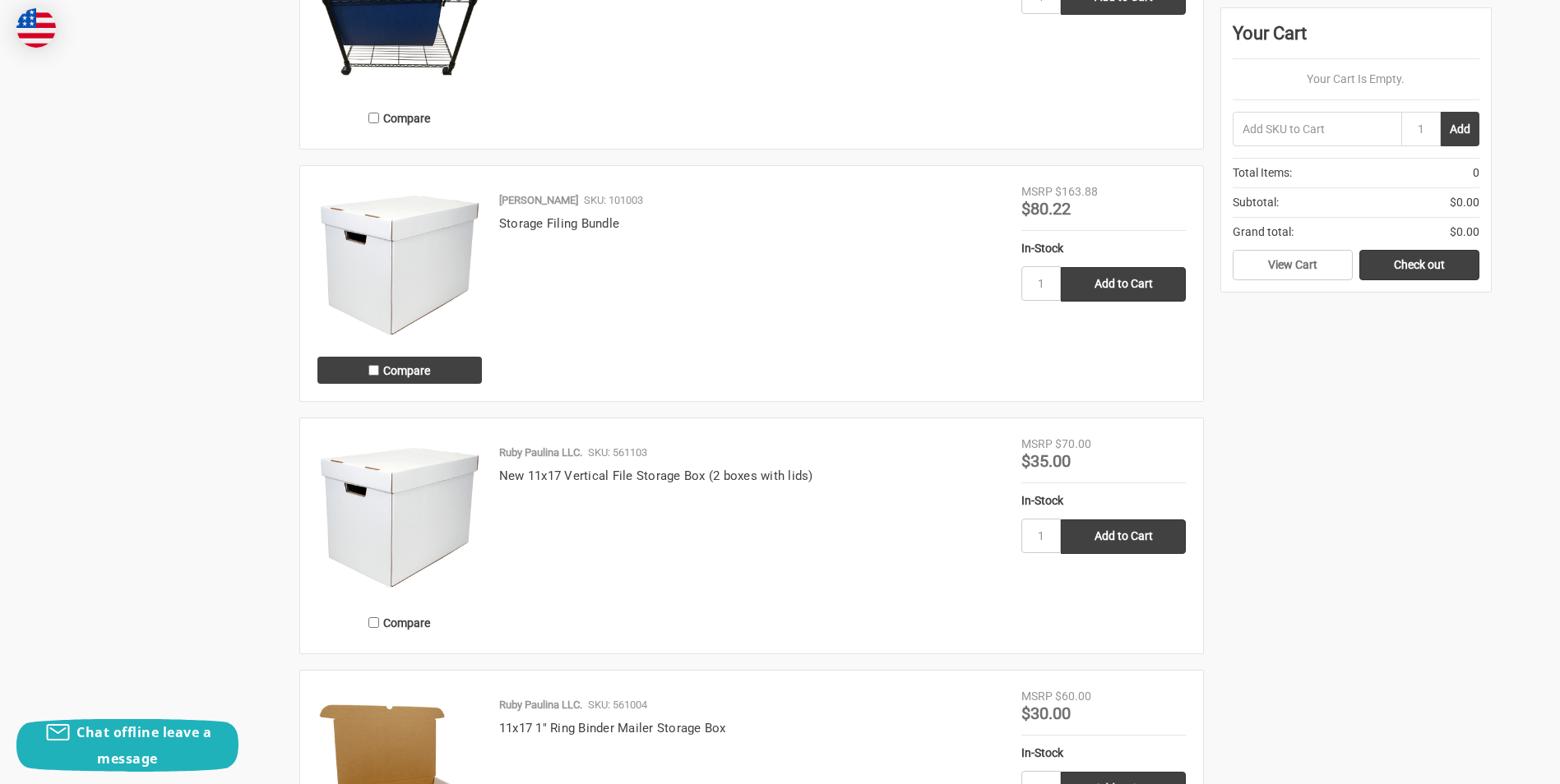
click at [411, 375] on label "Compare" at bounding box center [399, 370] width 165 height 27
click at [379, 375] on input "Compare" at bounding box center [373, 370] width 10 height 10
checkbox input "true"
click at [380, 622] on label "Compare" at bounding box center [399, 622] width 165 height 27
click at [379, 622] on input "Compare" at bounding box center [373, 622] width 10 height 10
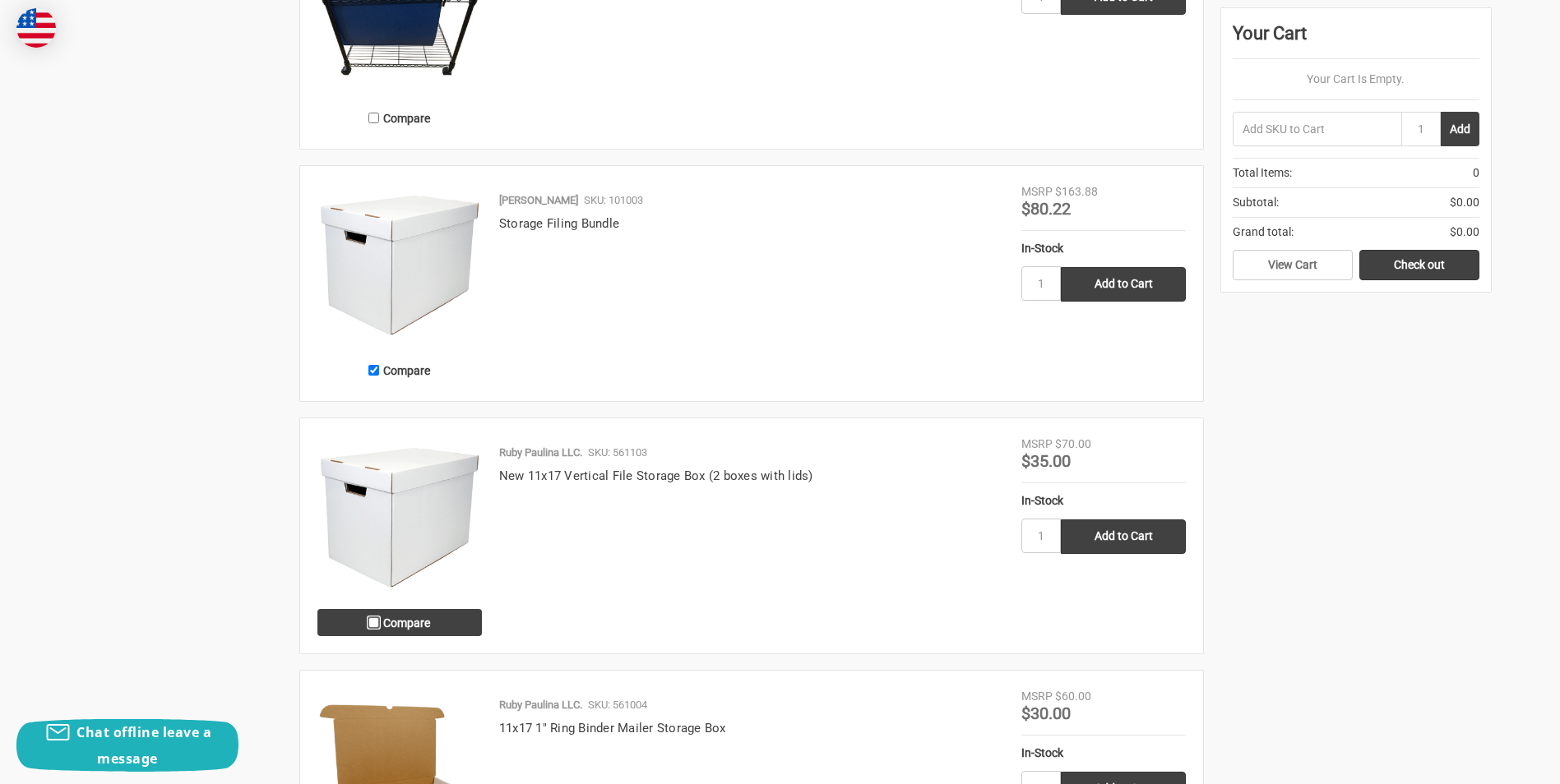
checkbox input "true"
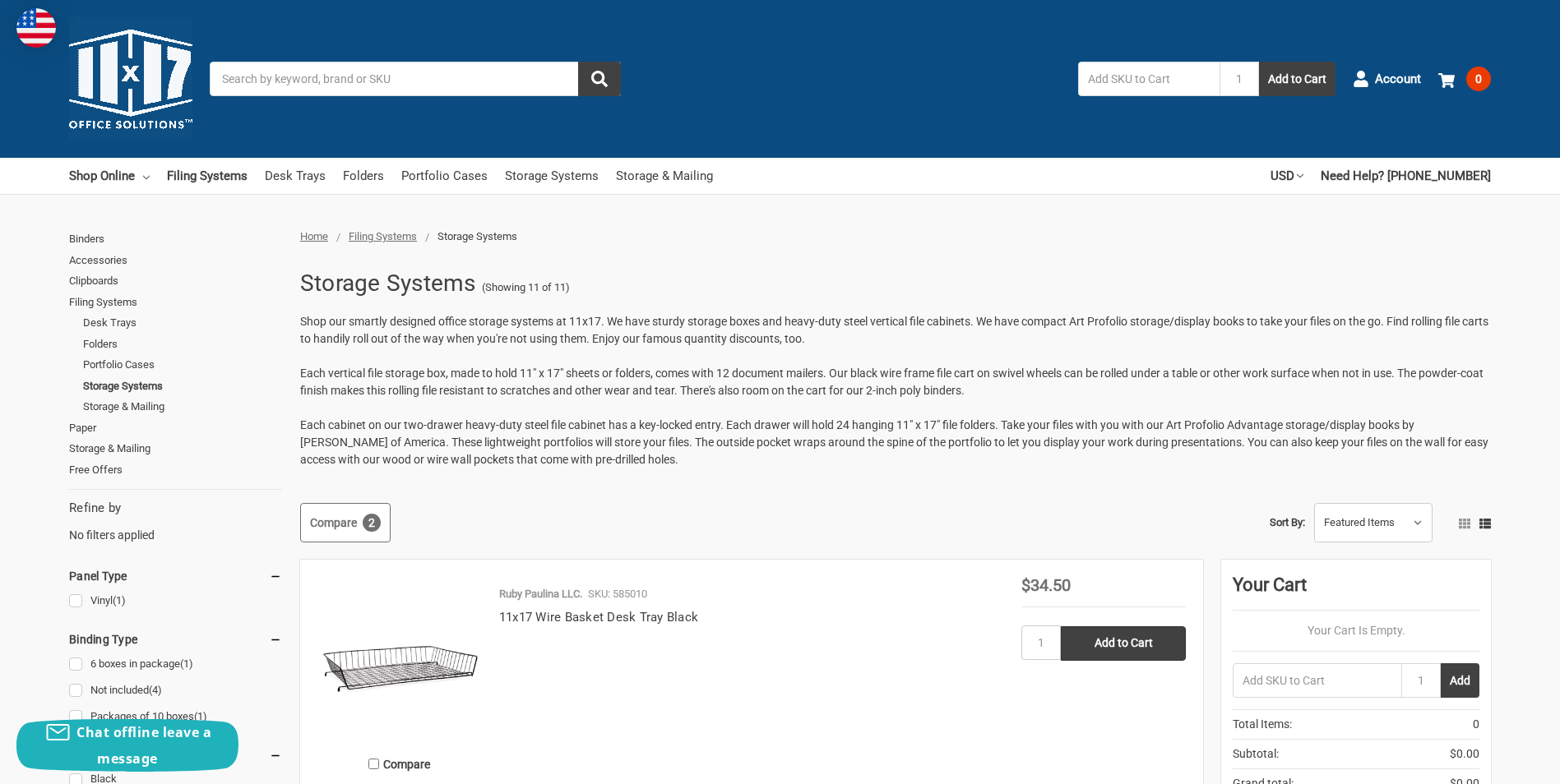
click at [365, 528] on span "2" at bounding box center [371, 522] width 18 height 18
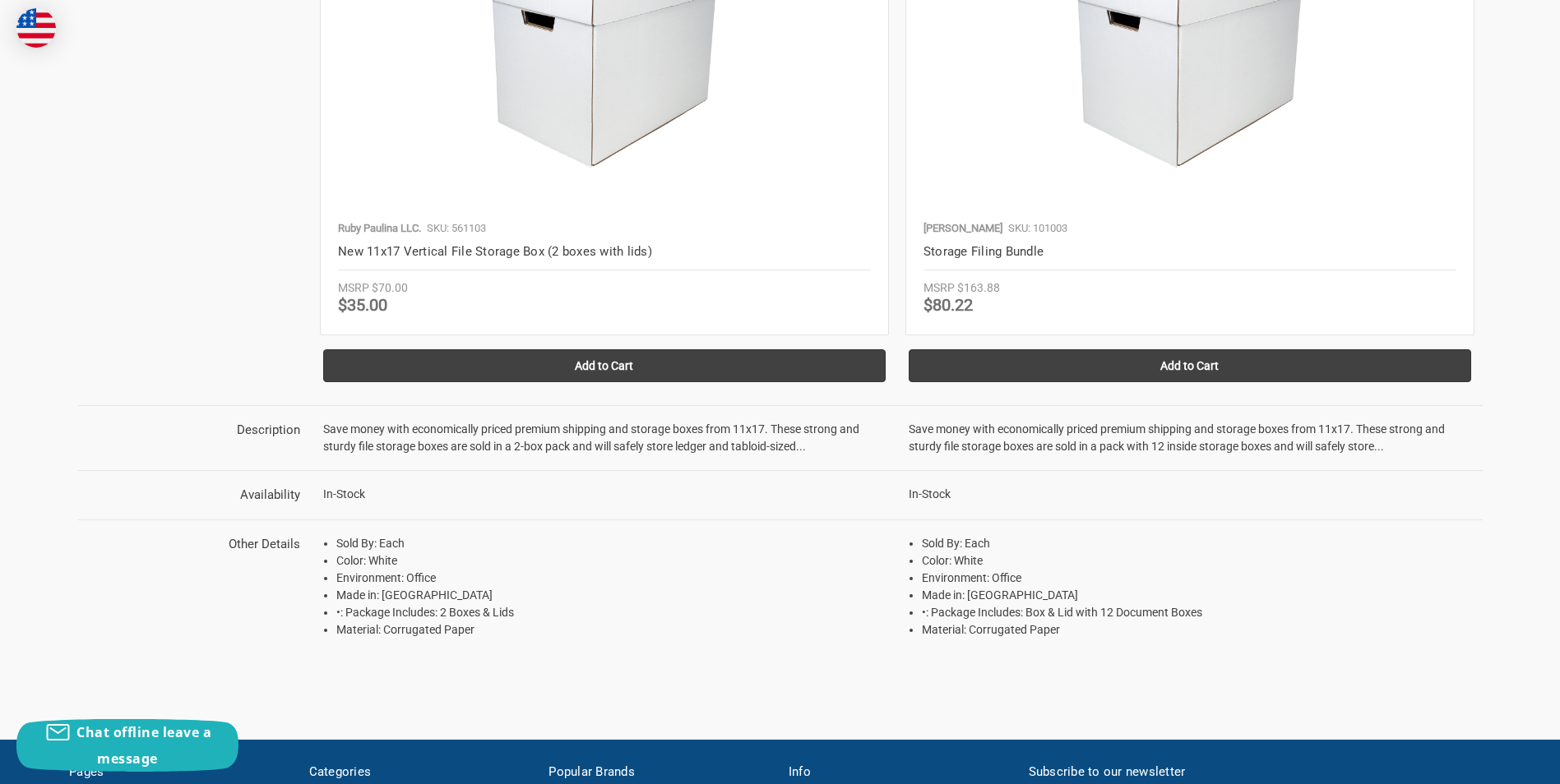
scroll to position [365, 0]
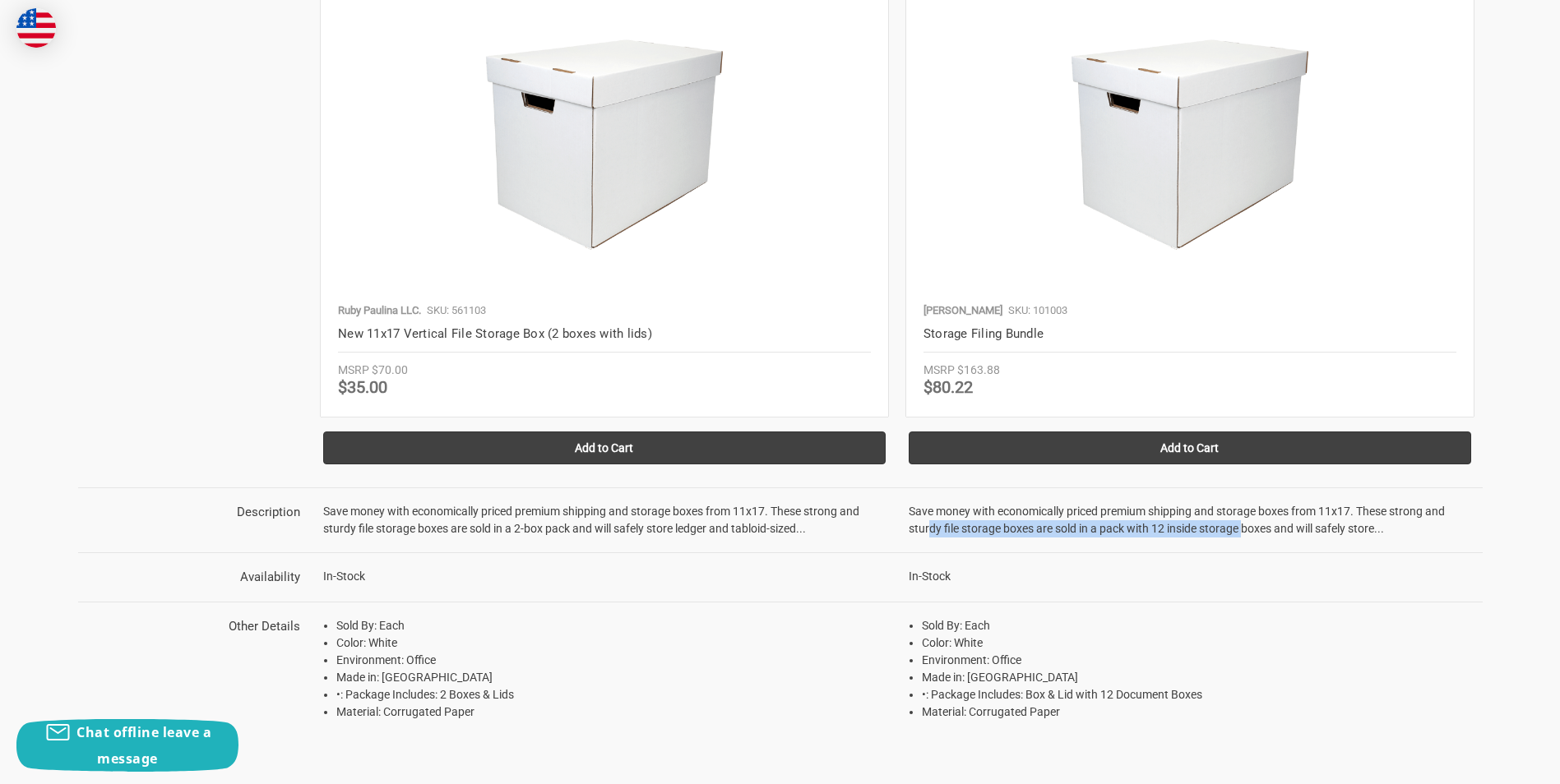
drag, startPoint x: 921, startPoint y: 525, endPoint x: 1241, endPoint y: 549, distance: 320.9
click at [1241, 549] on td "Save money with economically priced premium shipping and storage boxes from 11x…" at bounding box center [1189, 520] width 586 height 65
drag, startPoint x: 1241, startPoint y: 549, endPoint x: 1100, endPoint y: 534, distance: 141.8
click at [1100, 535] on td "Save money with economically priced premium shipping and storage boxes from 11x…" at bounding box center [1189, 520] width 586 height 65
drag, startPoint x: 1097, startPoint y: 528, endPoint x: 1444, endPoint y: 532, distance: 347.0
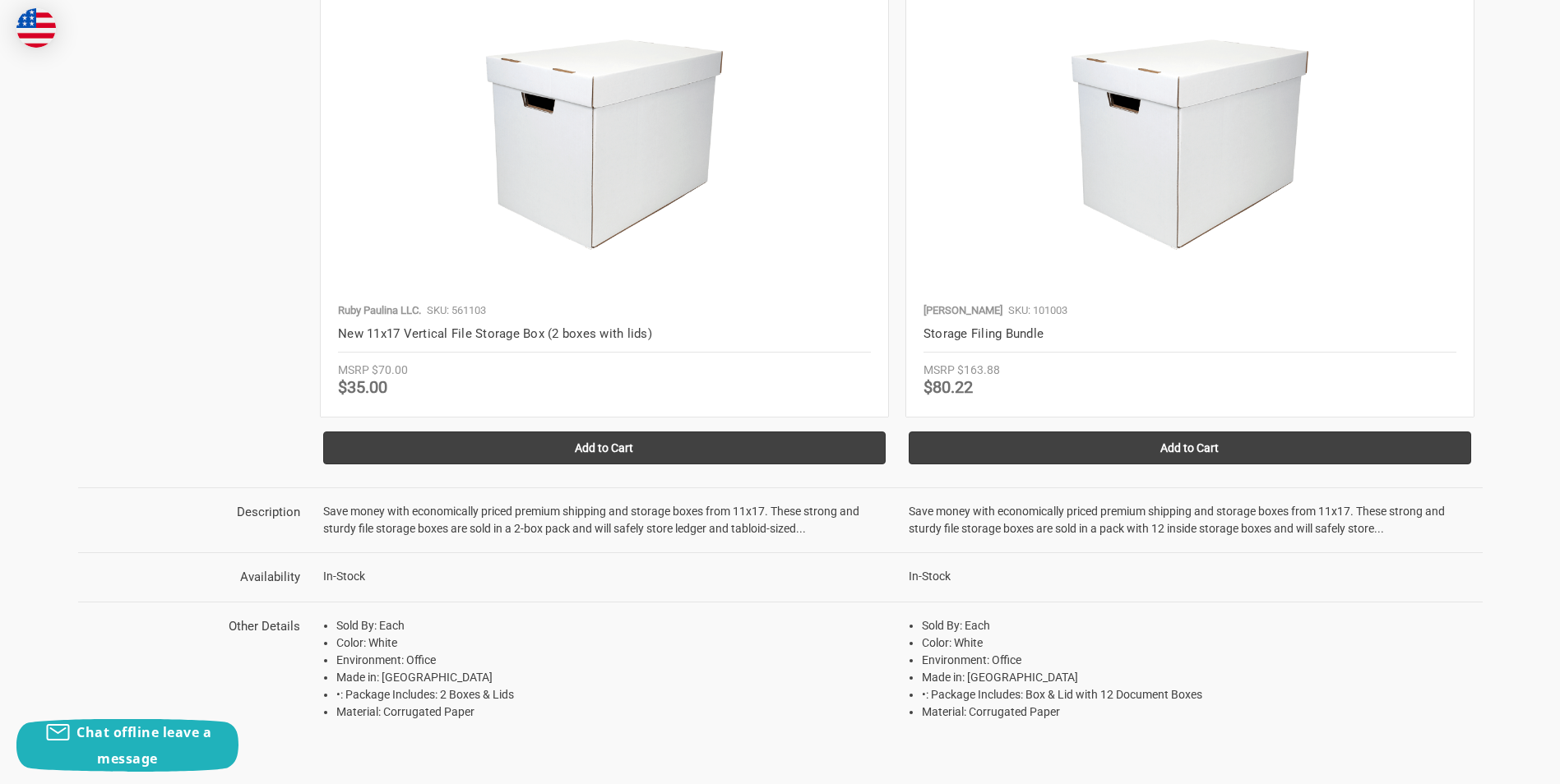
click at [1444, 532] on td "Save money with economically priced premium shipping and storage boxes from 11x…" at bounding box center [1189, 520] width 586 height 65
drag, startPoint x: 1444, startPoint y: 532, endPoint x: 1423, endPoint y: 528, distance: 21.4
click at [1429, 528] on td "Save money with economically priced premium shipping and storage boxes from 11x…" at bounding box center [1189, 520] width 586 height 65
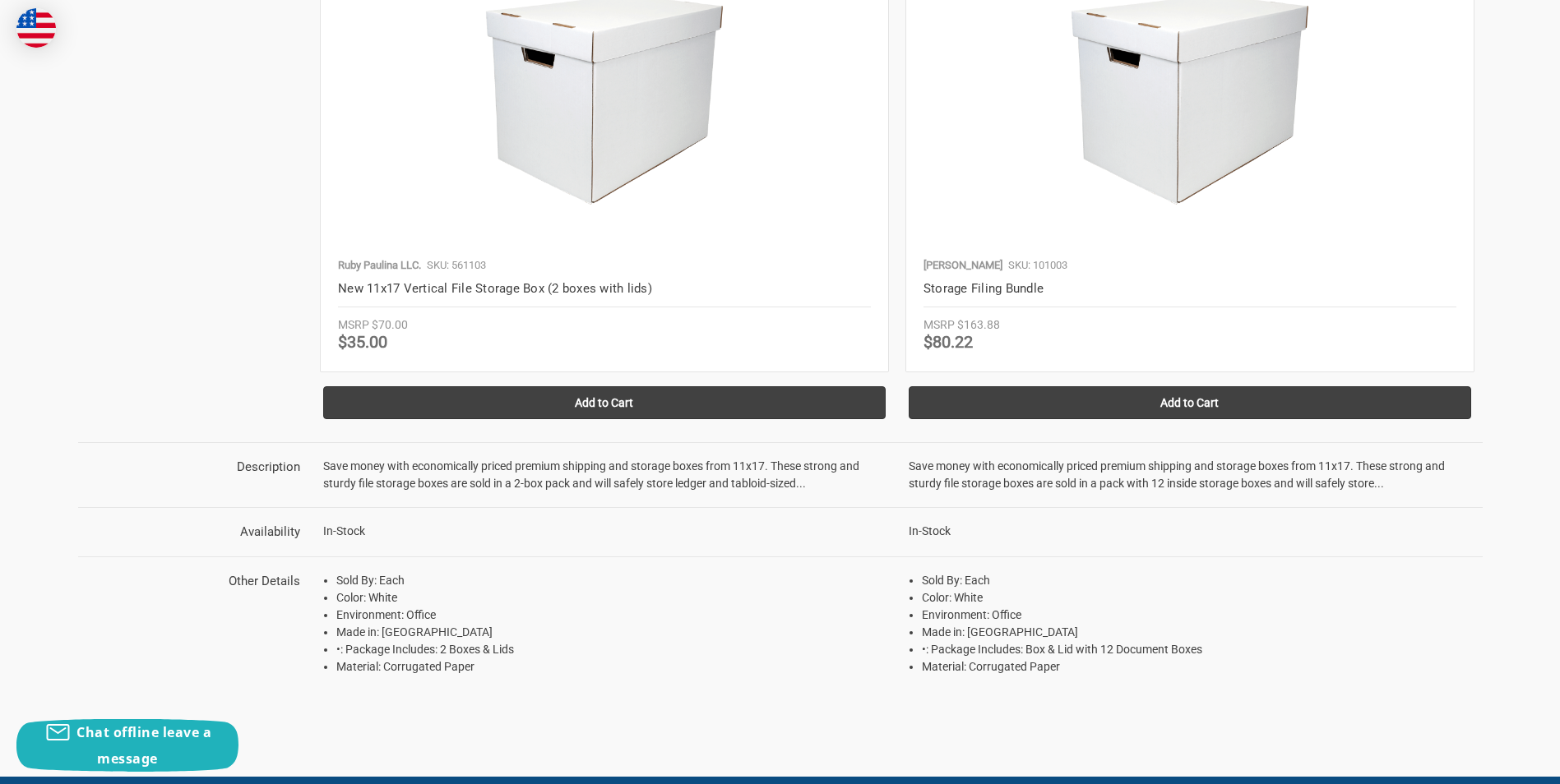
scroll to position [0, 0]
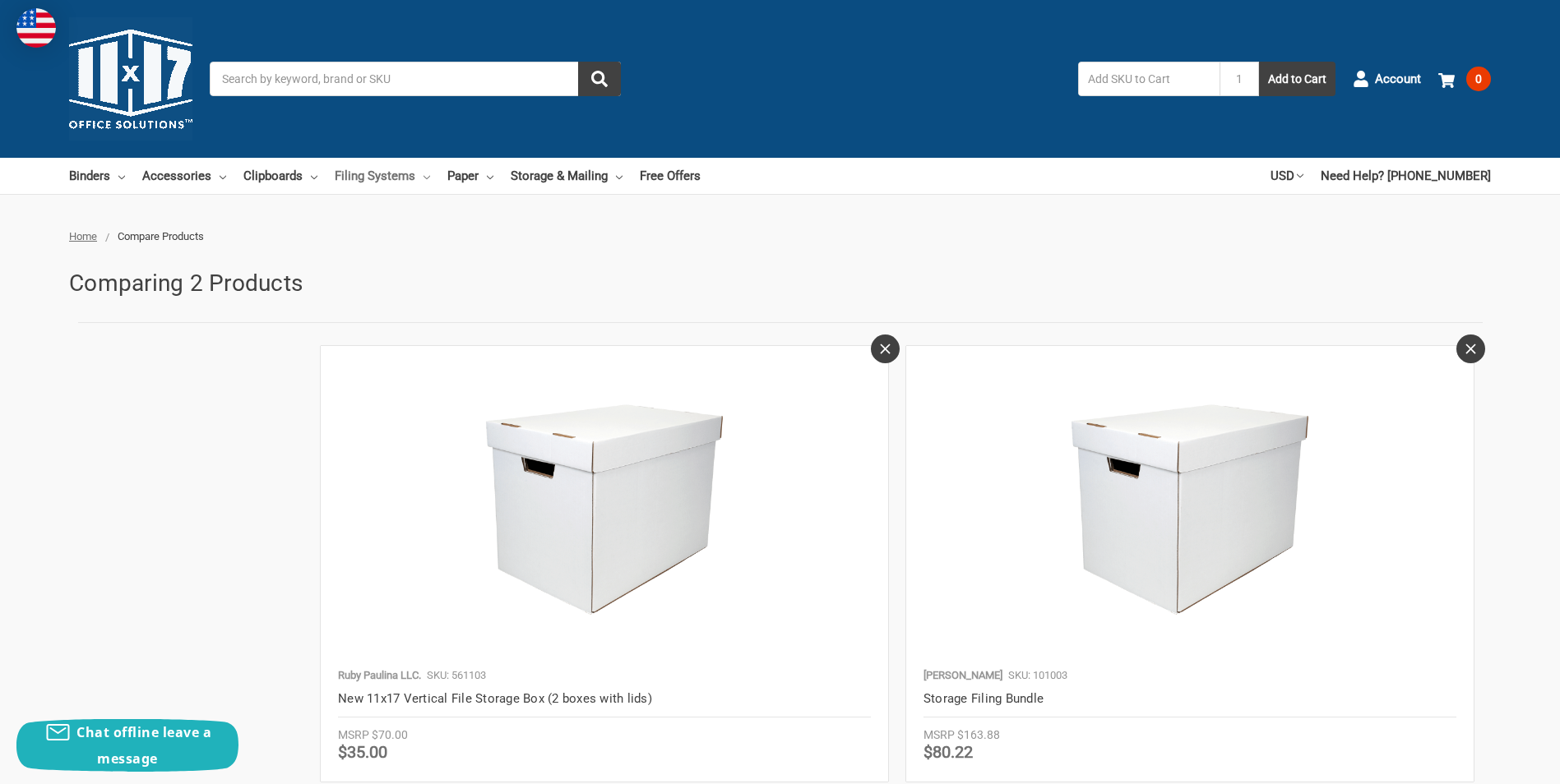
click at [374, 173] on link "Filing Systems" at bounding box center [382, 176] width 96 height 36
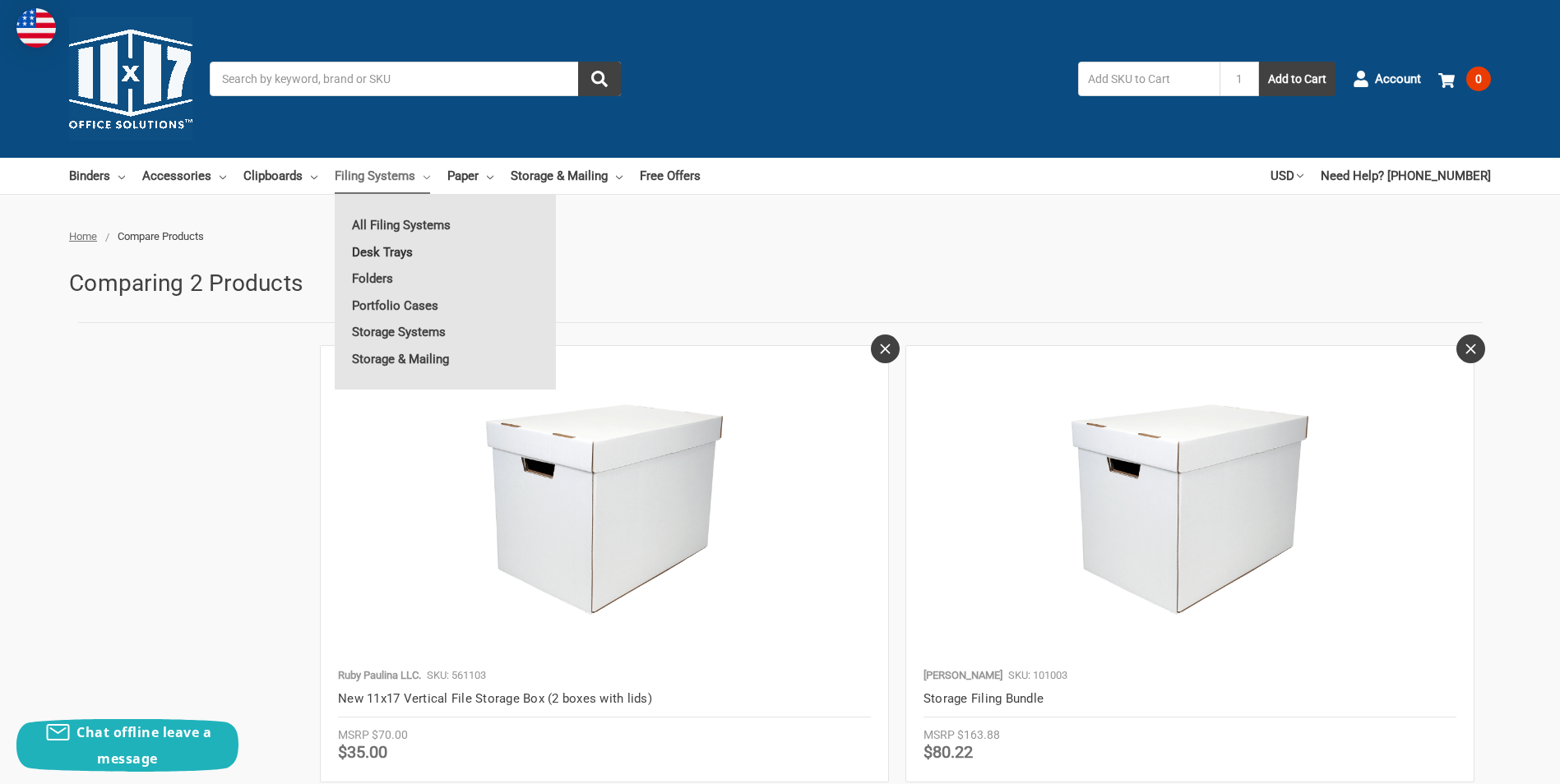
click at [402, 252] on link "Desk Trays" at bounding box center [446, 253] width 221 height 26
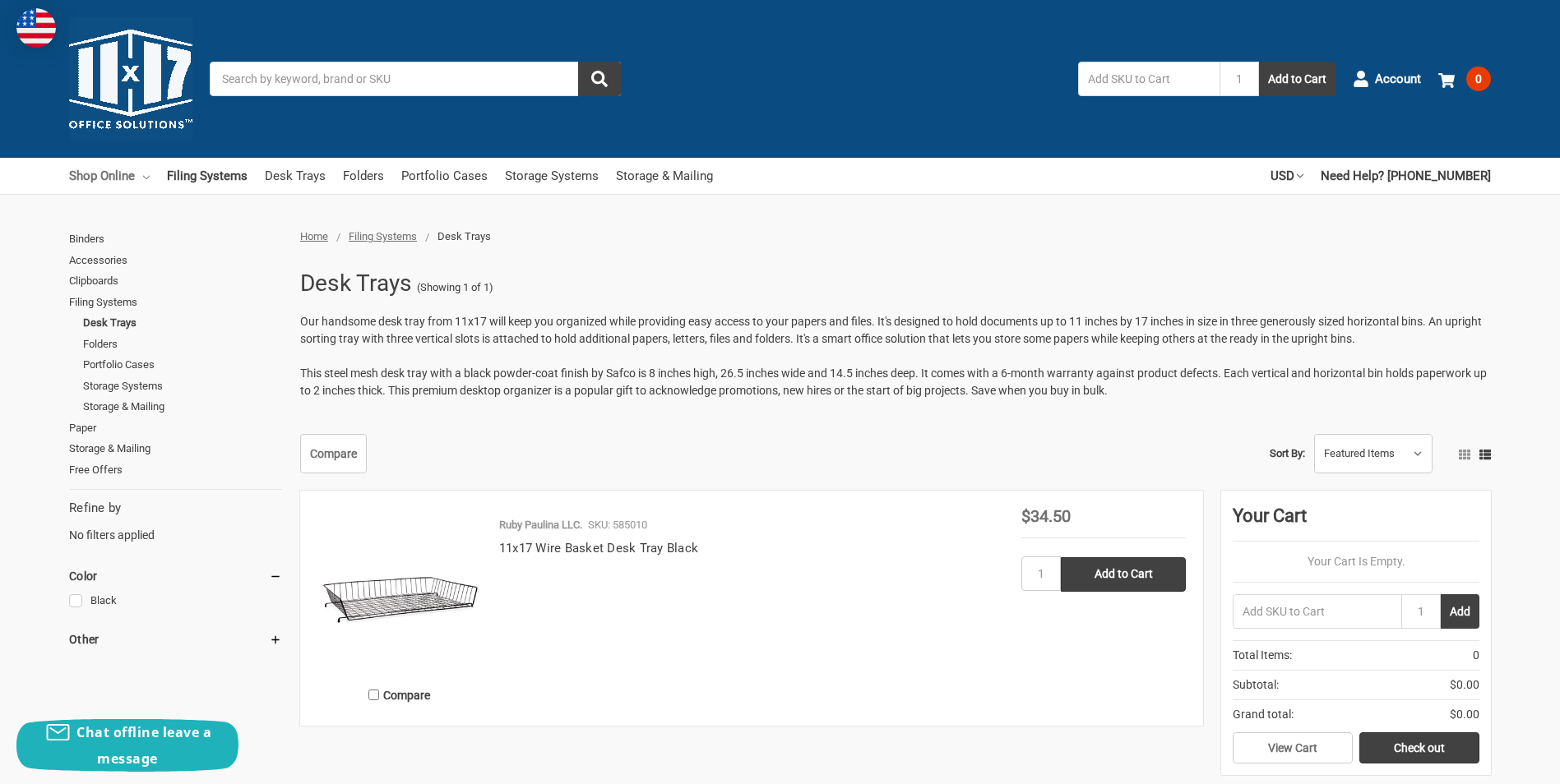
click at [116, 175] on link "Shop Online" at bounding box center [109, 176] width 80 height 36
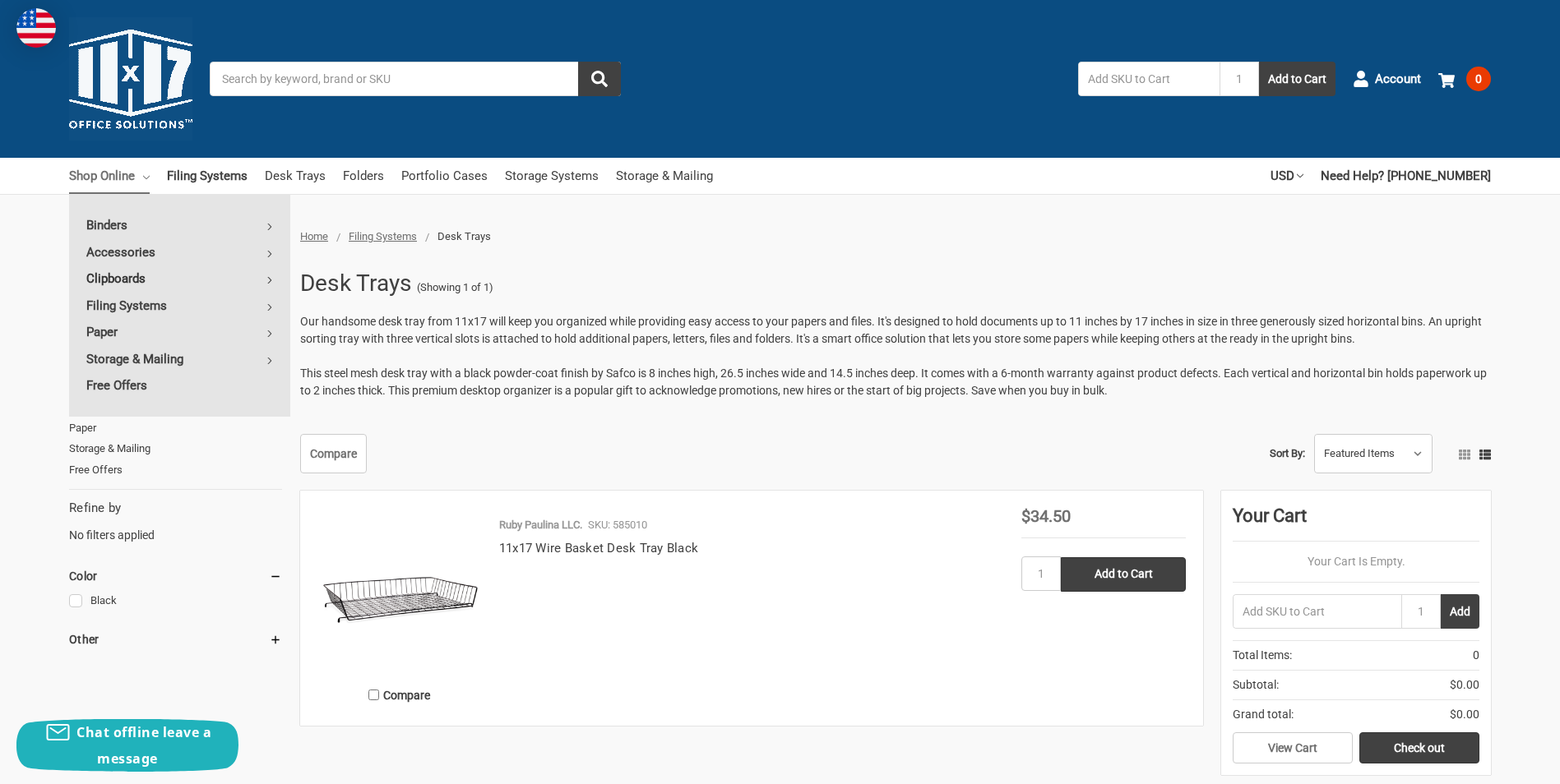
click at [132, 286] on link "Clipboards" at bounding box center [180, 279] width 221 height 26
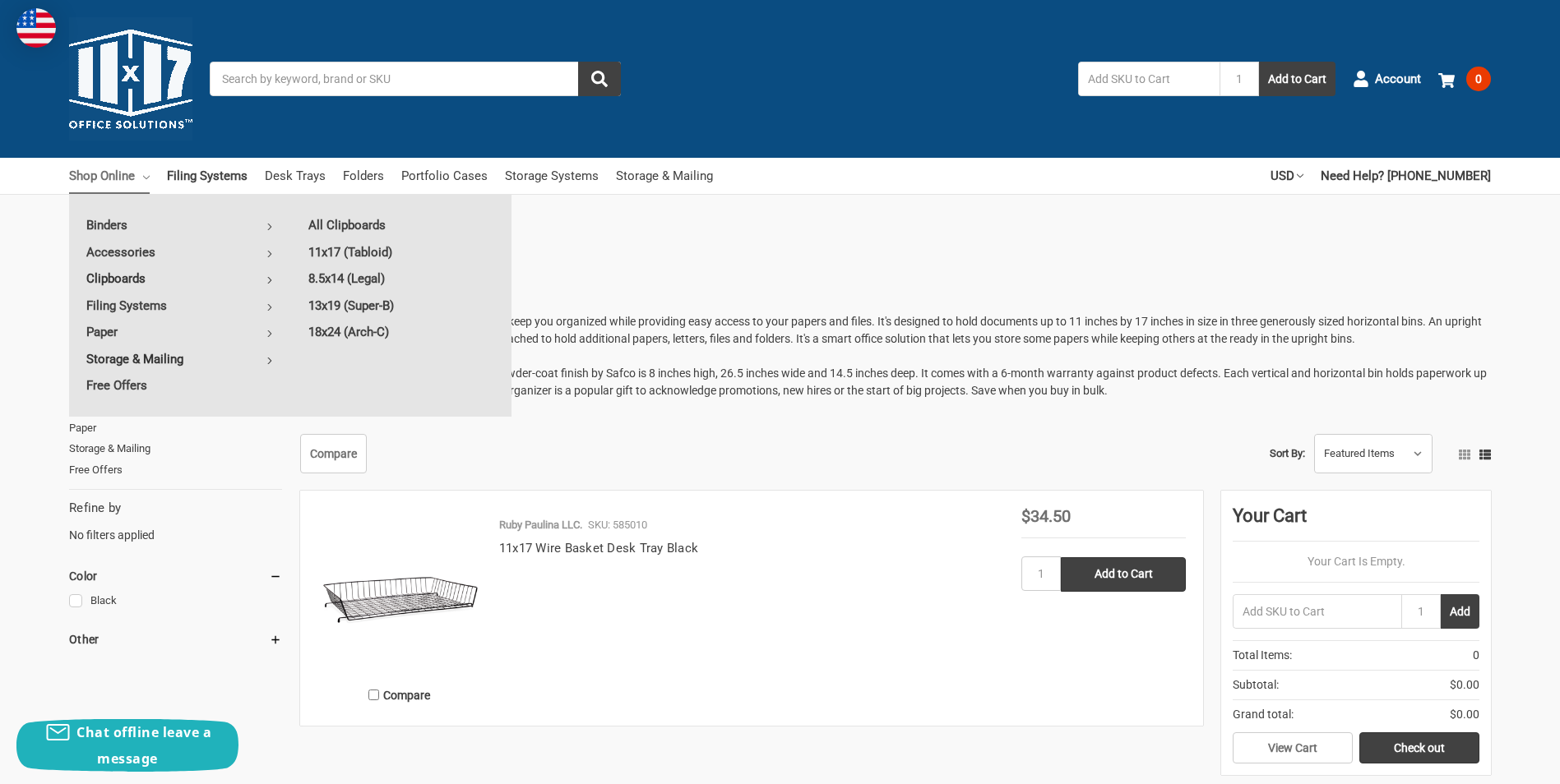
click at [167, 351] on link "Storage & Mailing" at bounding box center [180, 359] width 221 height 26
click at [152, 386] on link "Free Offers" at bounding box center [180, 386] width 221 height 26
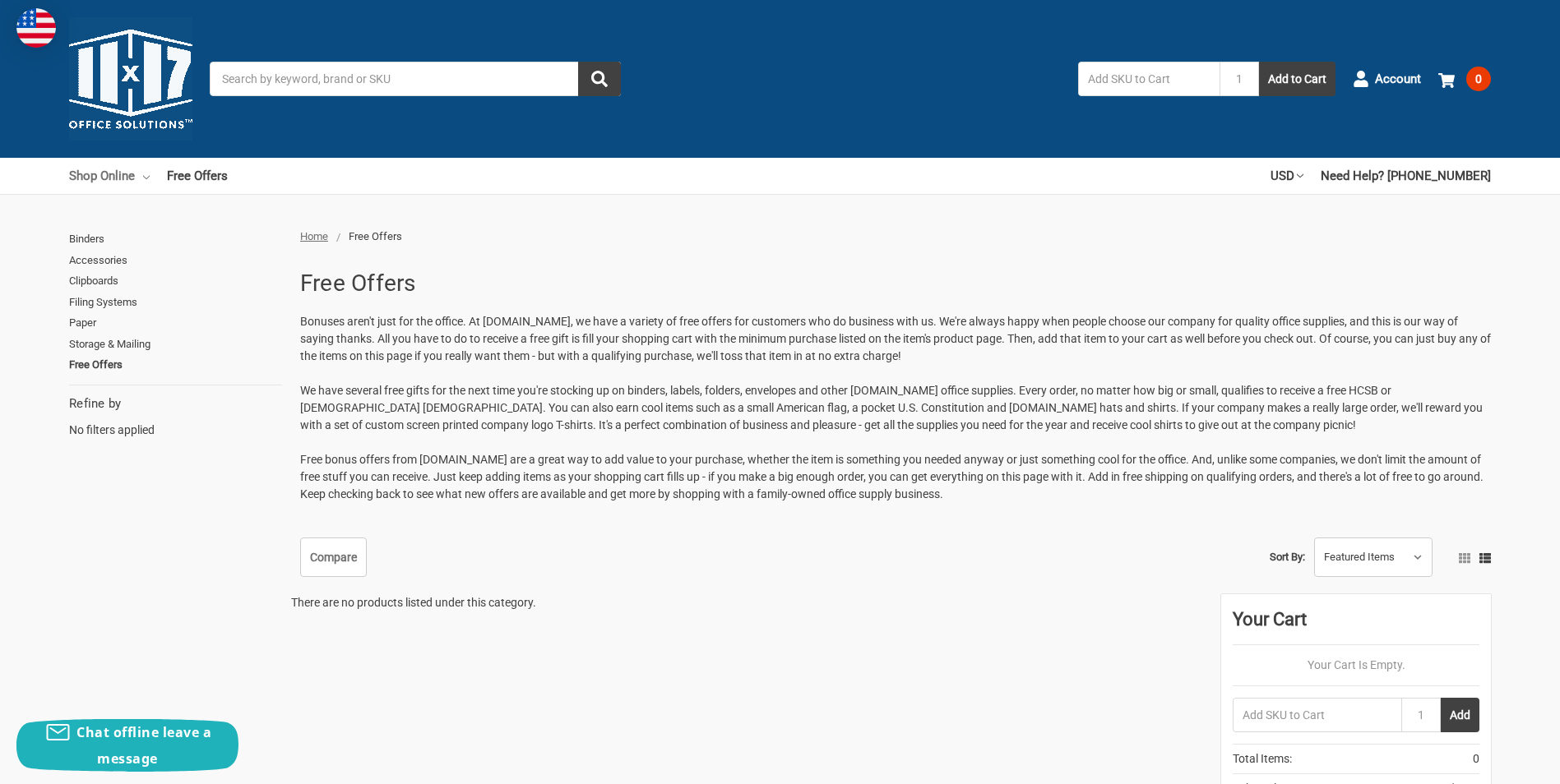
click at [101, 169] on link "Shop Online" at bounding box center [109, 176] width 80 height 36
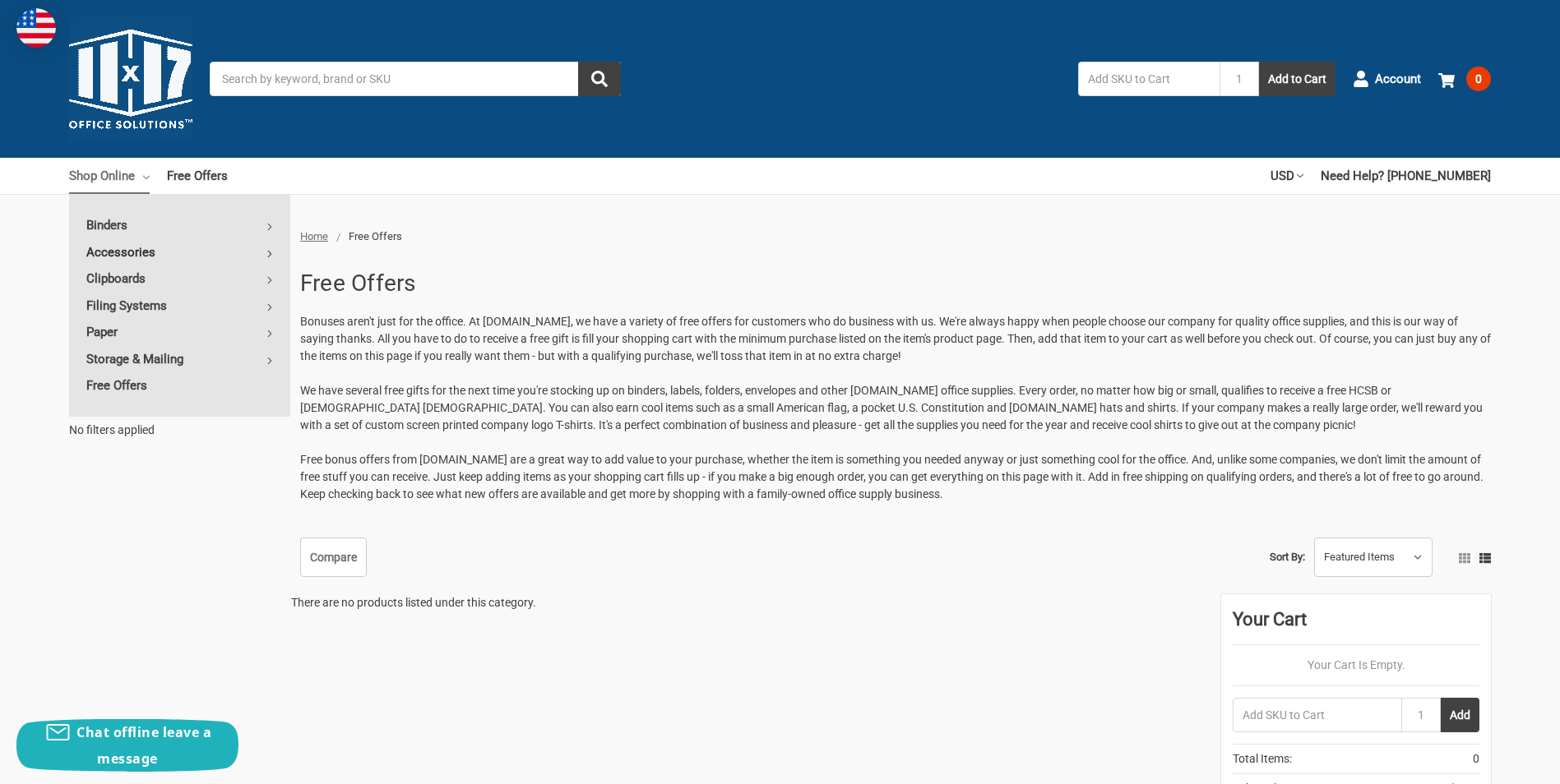
click at [123, 253] on link "Accessories" at bounding box center [180, 253] width 221 height 26
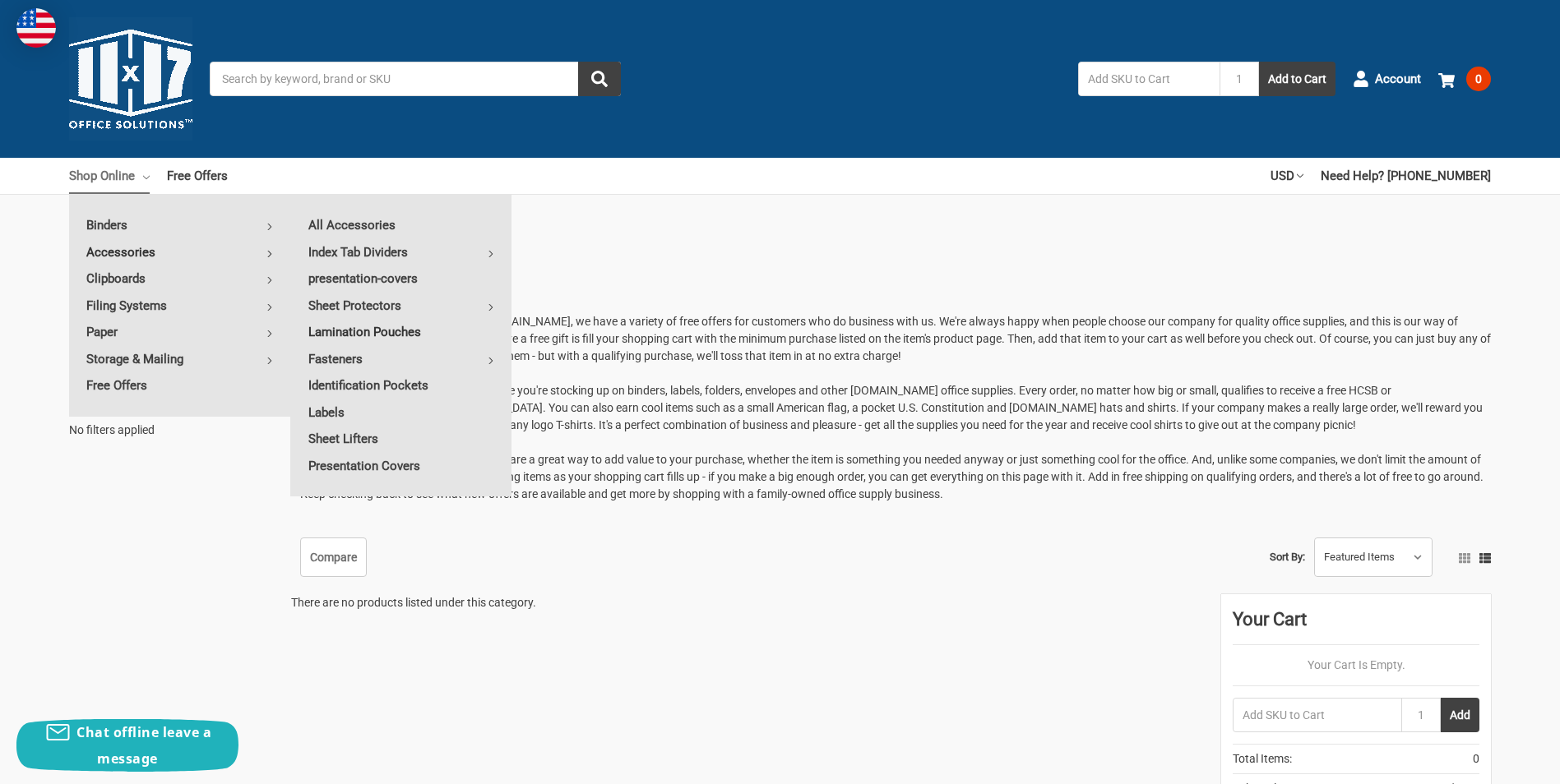
click at [380, 333] on link "Lamination Pouches" at bounding box center [401, 332] width 220 height 26
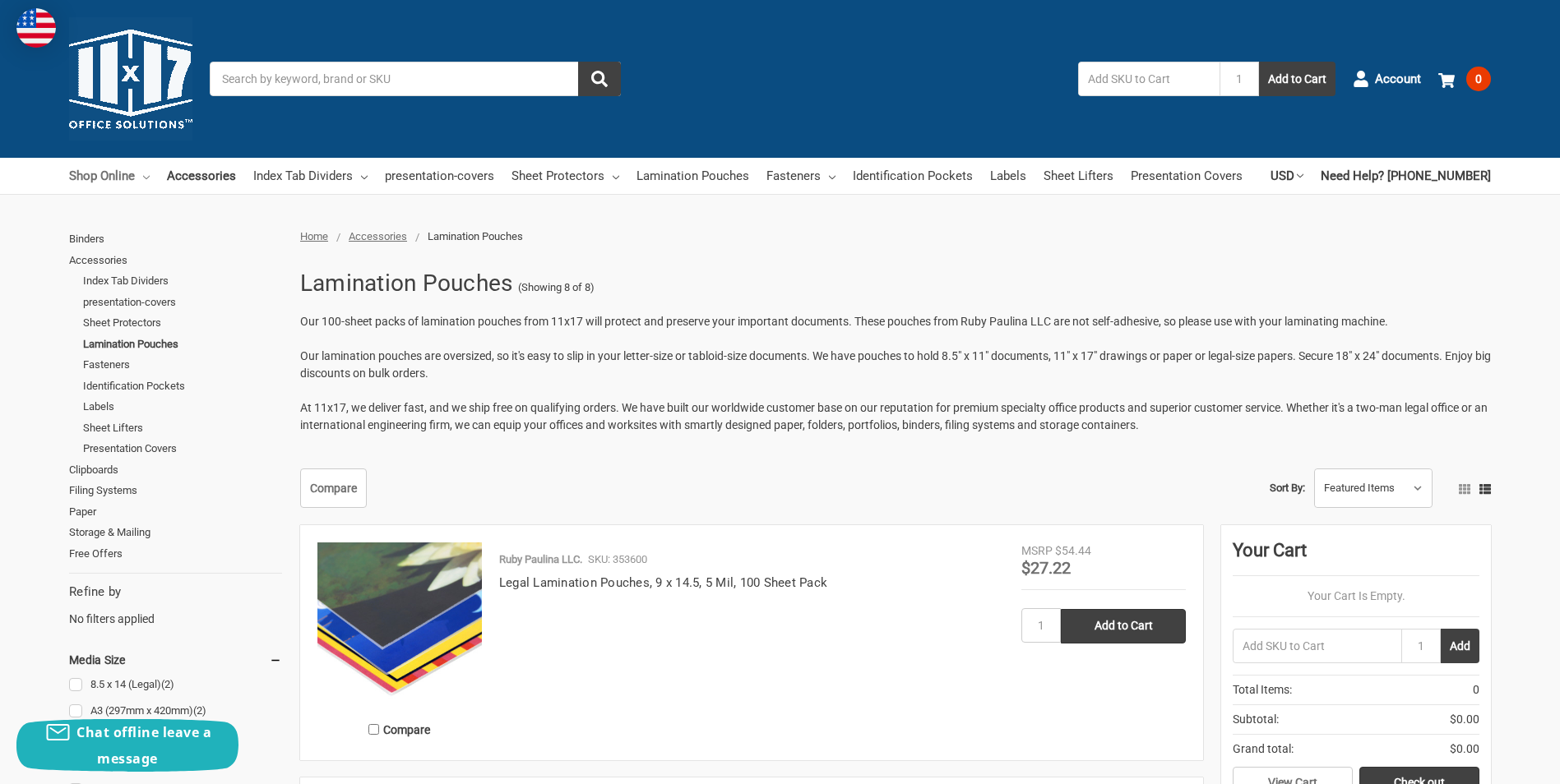
click at [123, 181] on link "Shop Online" at bounding box center [109, 176] width 80 height 36
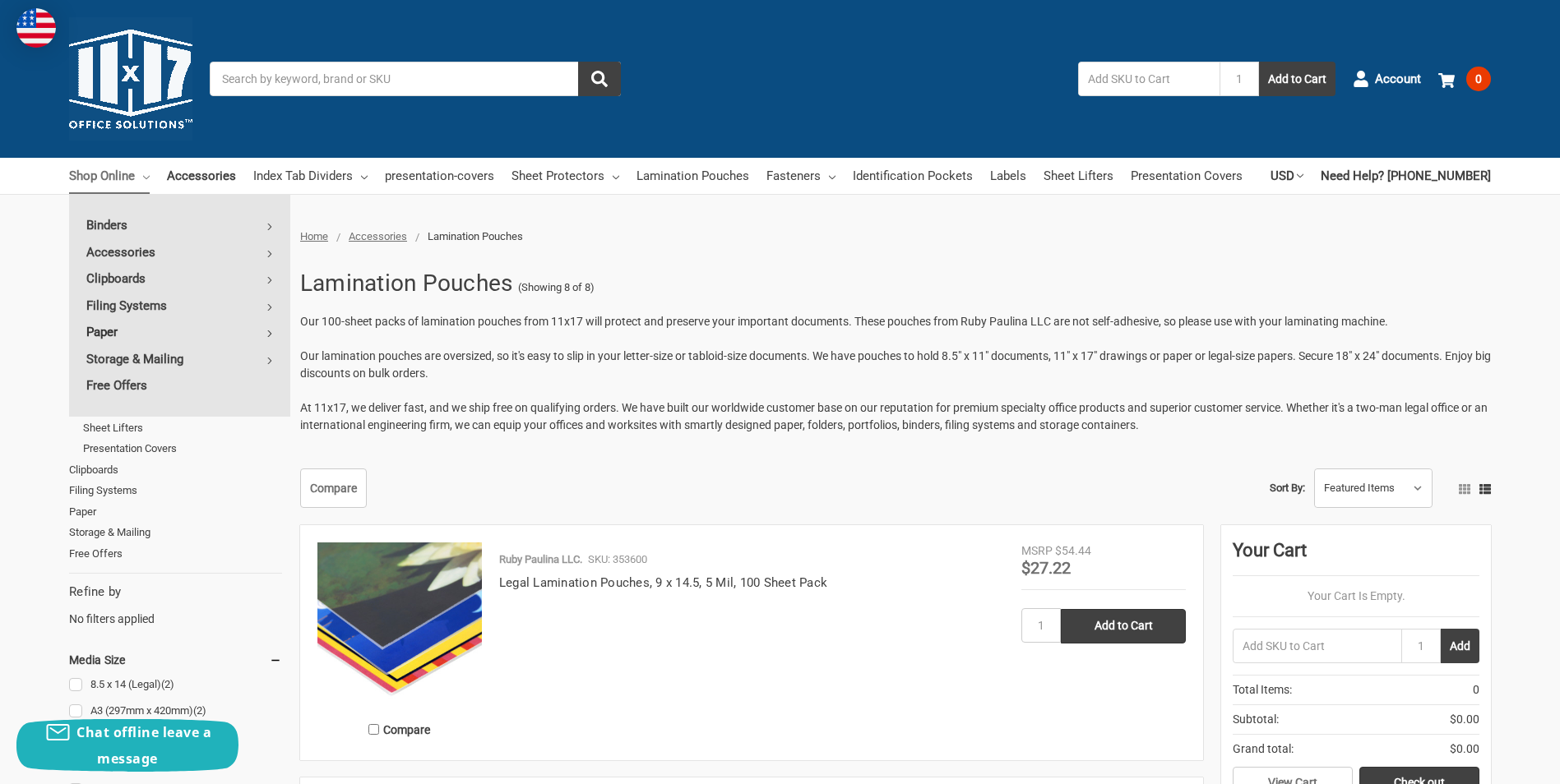
click at [146, 326] on link "Paper" at bounding box center [180, 332] width 221 height 26
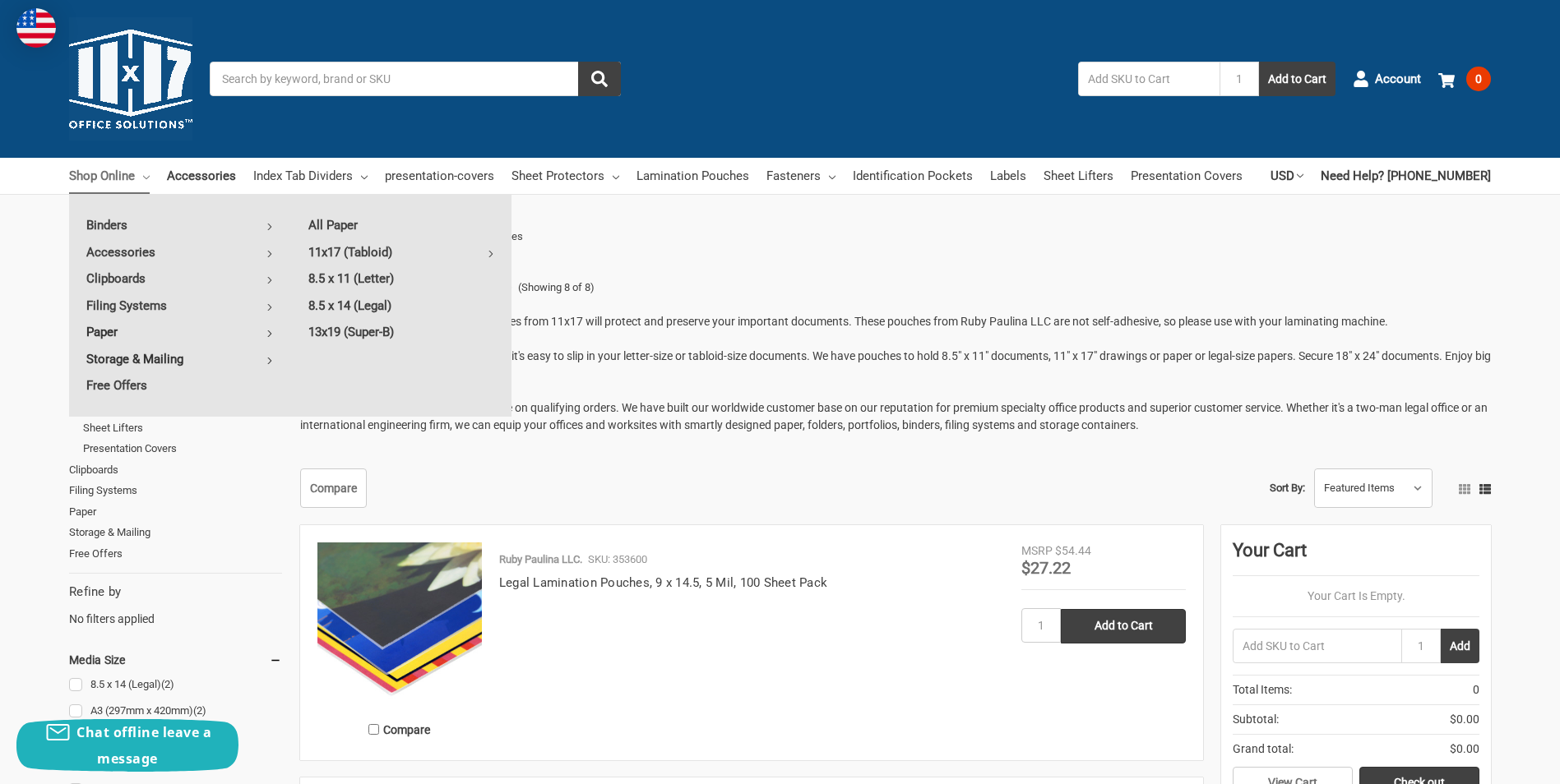
click at [229, 357] on link "Storage & Mailing" at bounding box center [180, 359] width 221 height 26
click at [160, 224] on link "Binders" at bounding box center [180, 225] width 221 height 26
click at [347, 170] on link "Index Tab Dividers" at bounding box center [310, 176] width 114 height 36
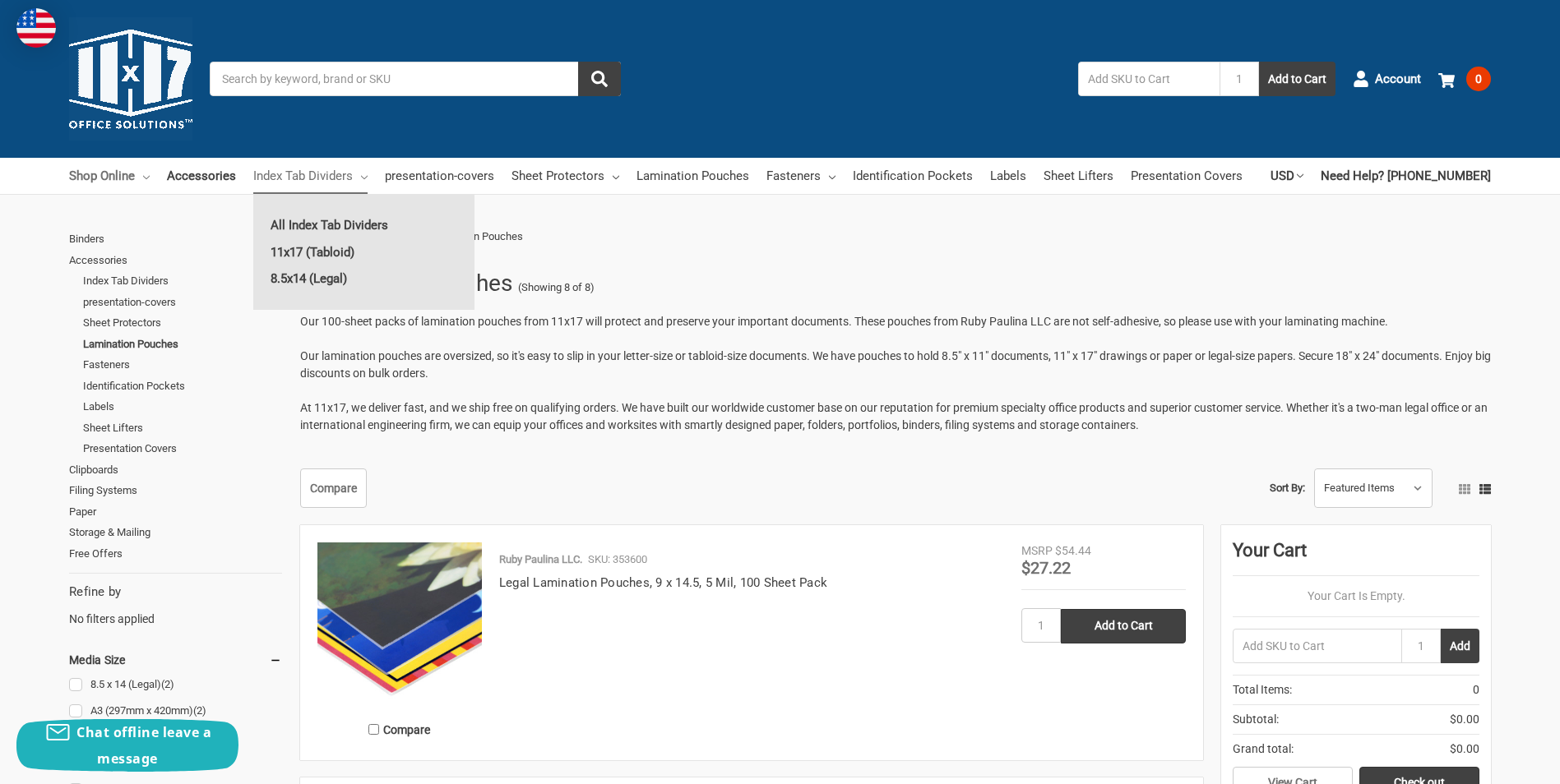
click at [127, 168] on link "Shop Online" at bounding box center [109, 176] width 80 height 36
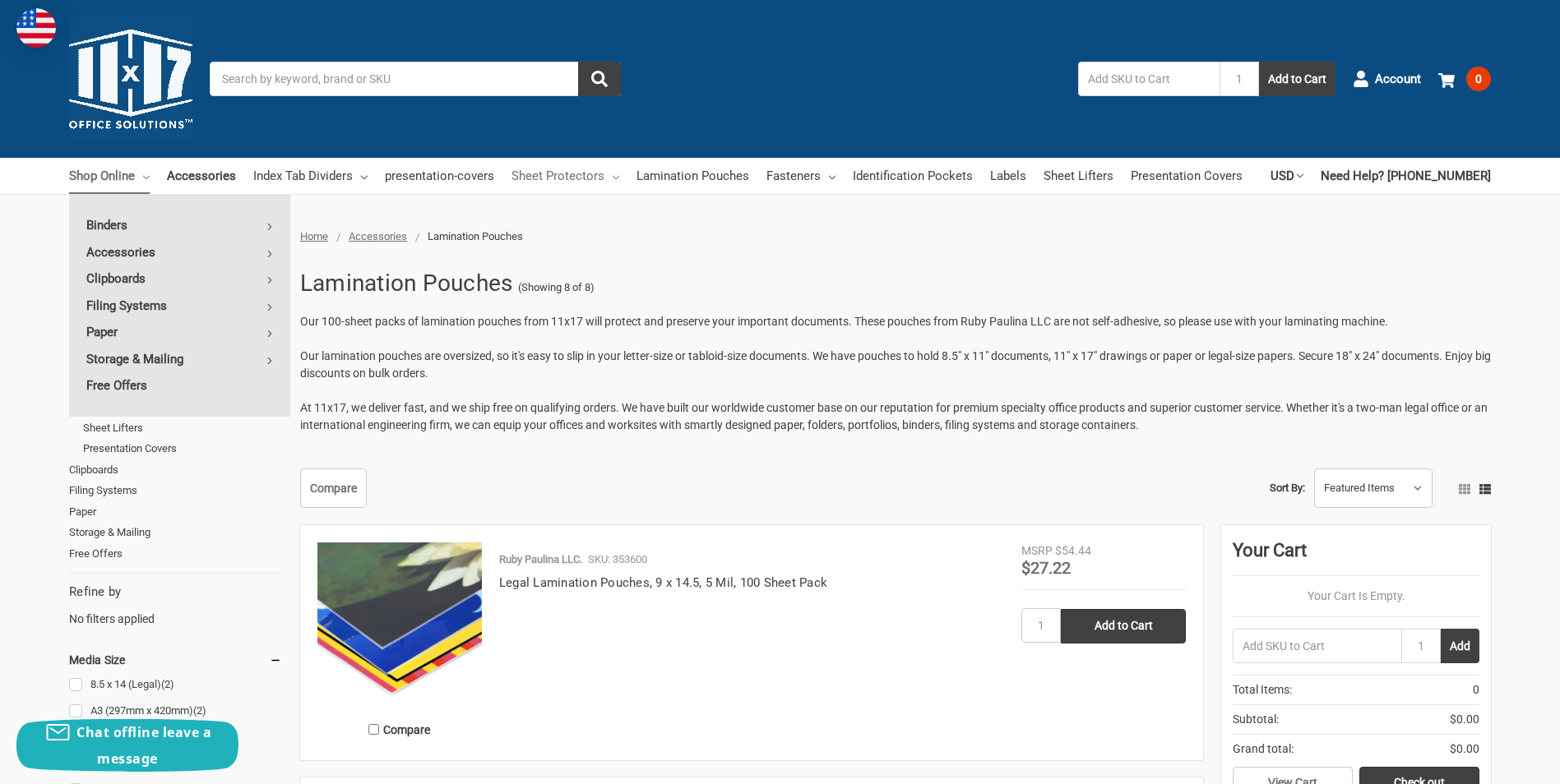
click at [593, 175] on link "Sheet Protectors" at bounding box center [566, 176] width 108 height 36
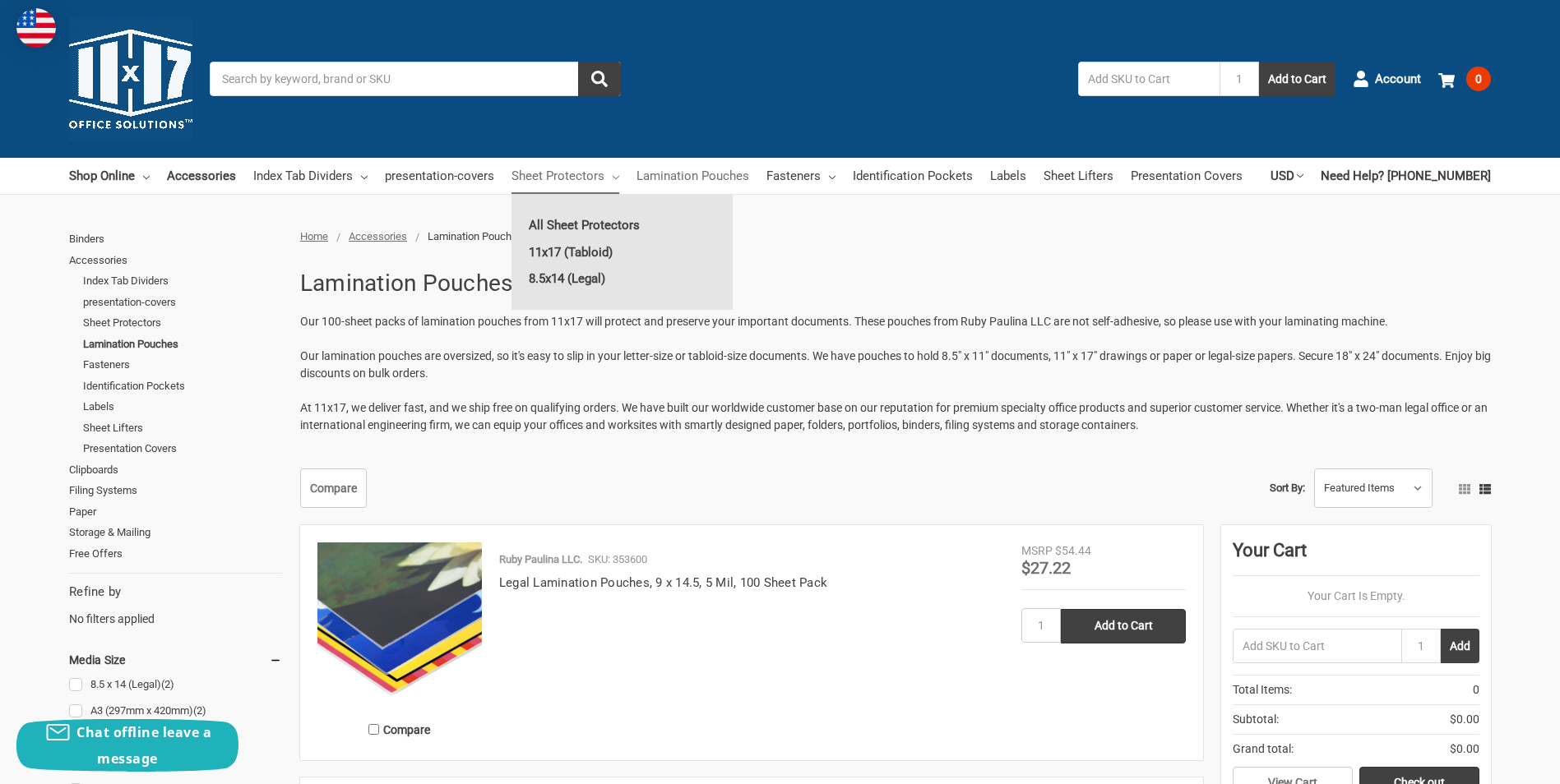
click at [742, 166] on link "Lamination Pouches" at bounding box center [692, 176] width 113 height 36
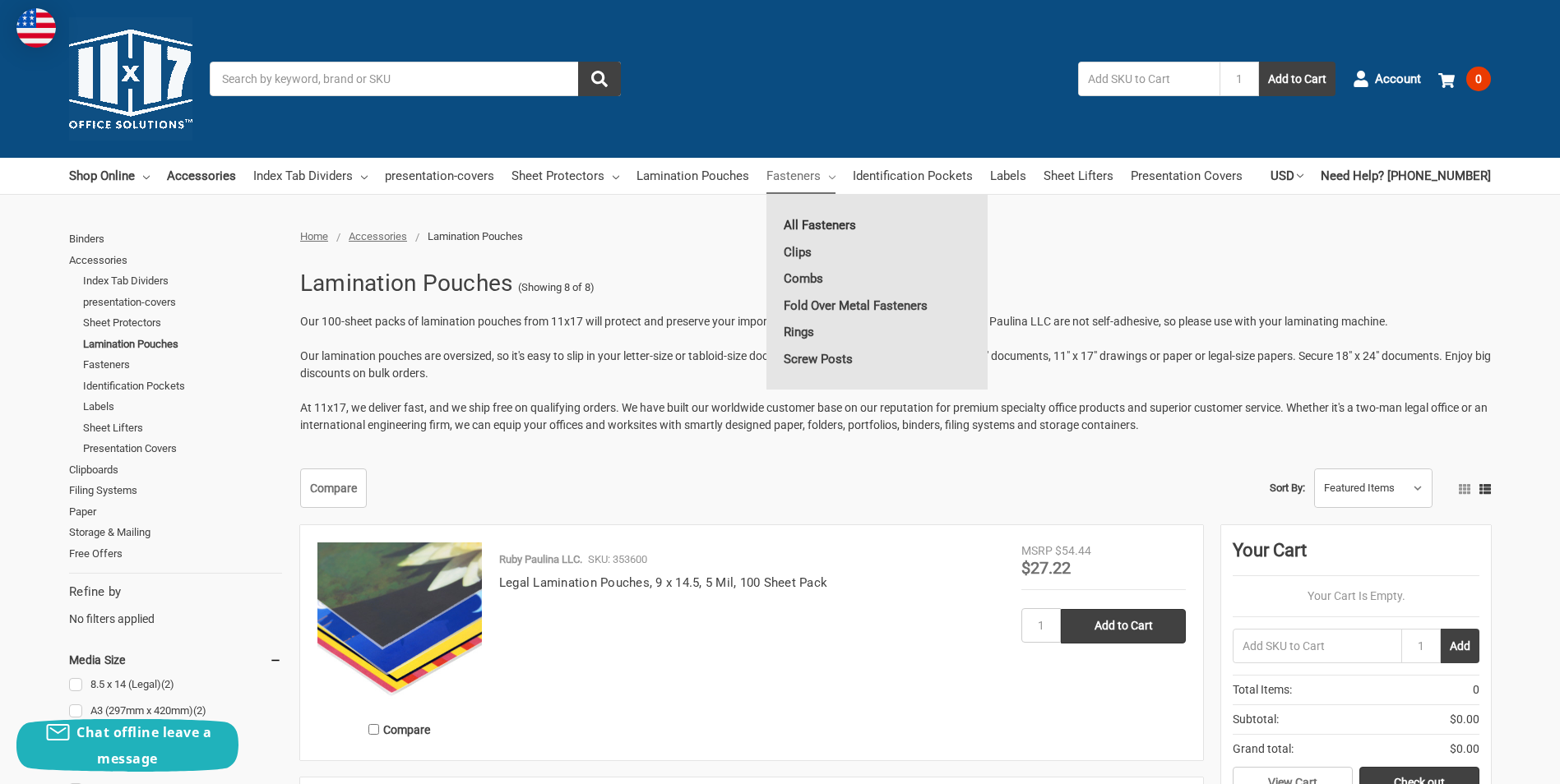
click at [820, 227] on link "All Fasteners" at bounding box center [877, 225] width 221 height 26
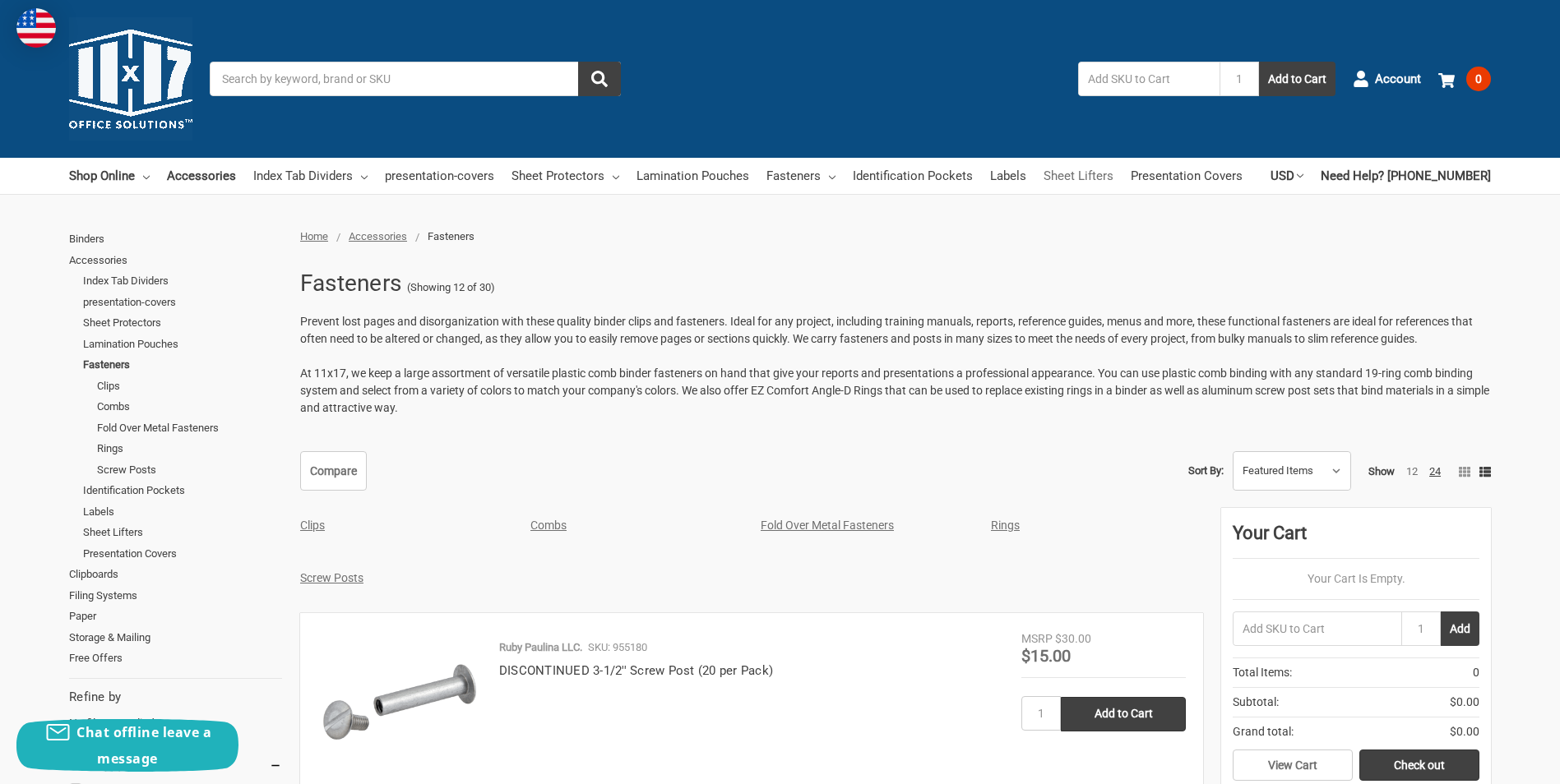
click at [1071, 179] on link "Sheet Lifters" at bounding box center [1078, 176] width 70 height 36
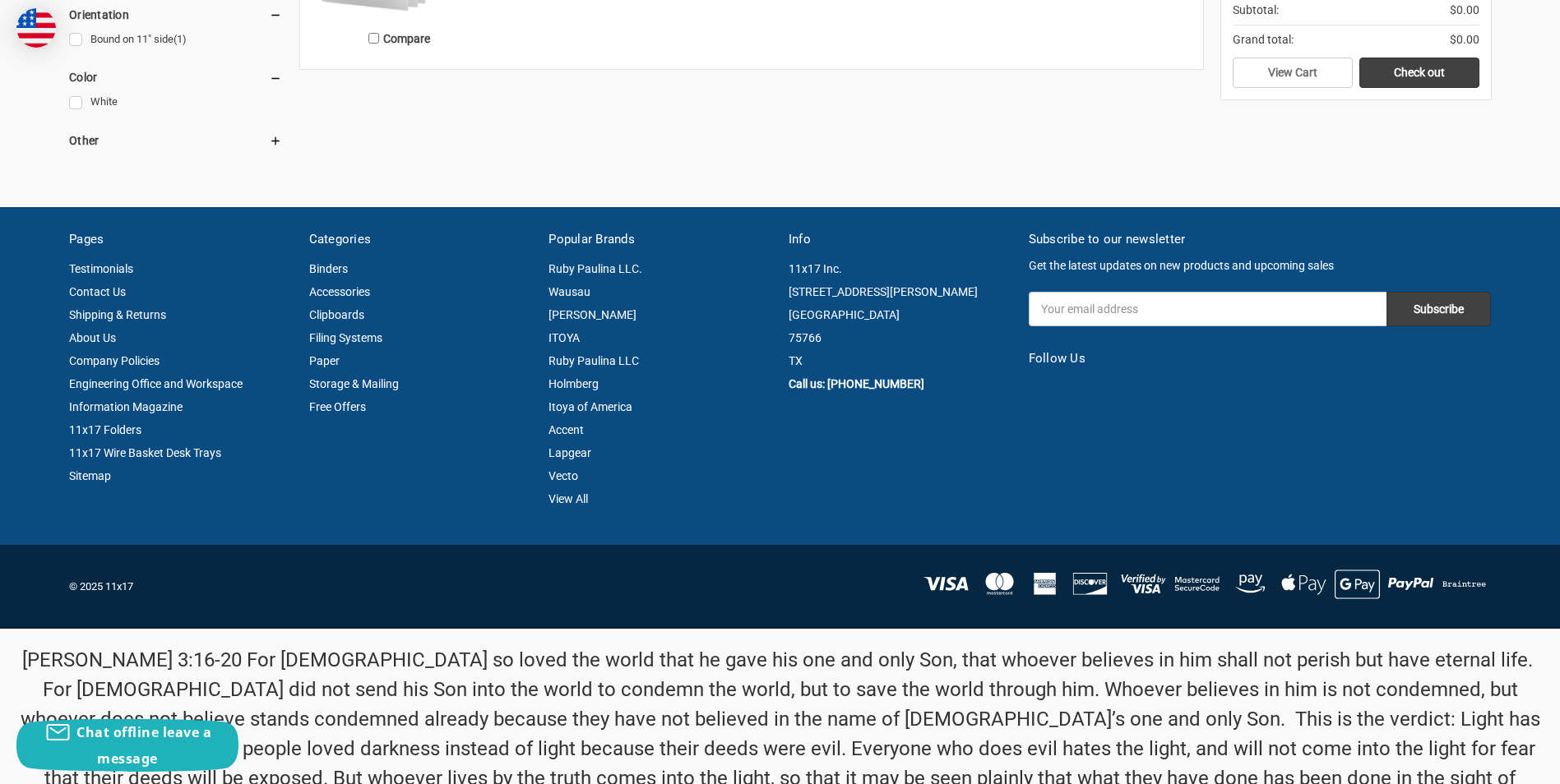
scroll to position [669, 0]
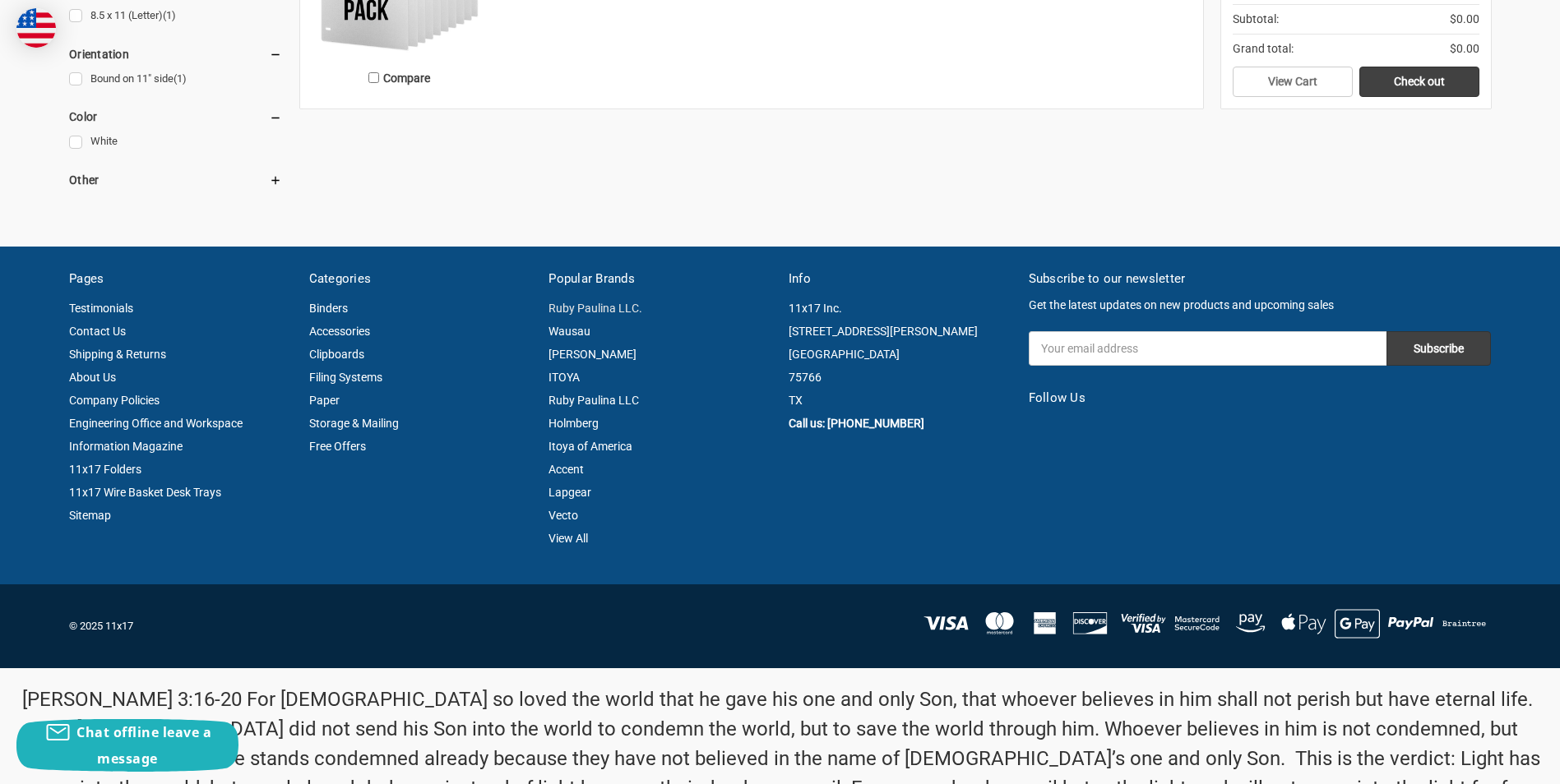
click at [603, 310] on link "Ruby Paulina LLC." at bounding box center [595, 308] width 94 height 13
